Goal: Information Seeking & Learning: Learn about a topic

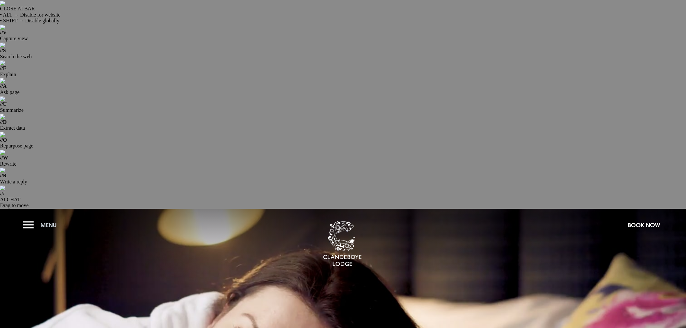
checkbox input "true"
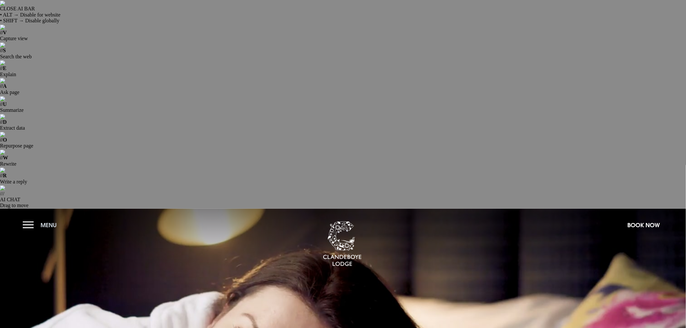
click at [29, 218] on button "Menu" at bounding box center [41, 225] width 37 height 14
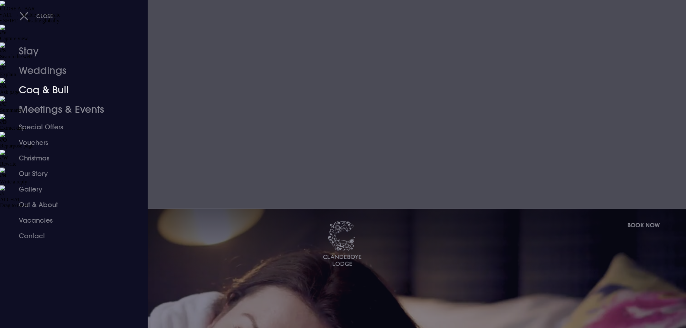
click at [46, 90] on link "Coq & Bull" at bounding box center [70, 89] width 103 height 19
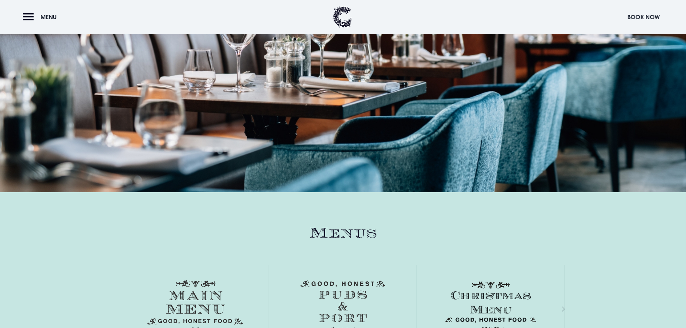
scroll to position [973, 0]
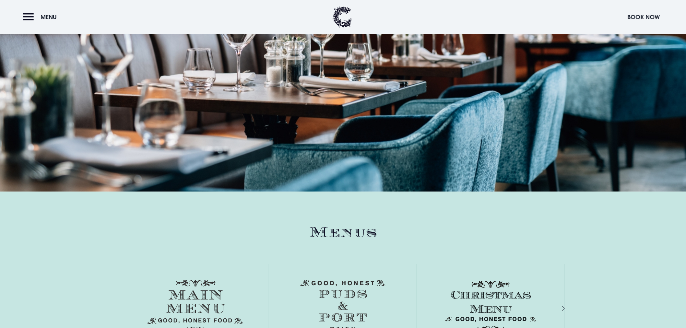
click at [186, 264] on div "View Menu" at bounding box center [195, 327] width 148 height 126
